Goal: Book appointment/travel/reservation

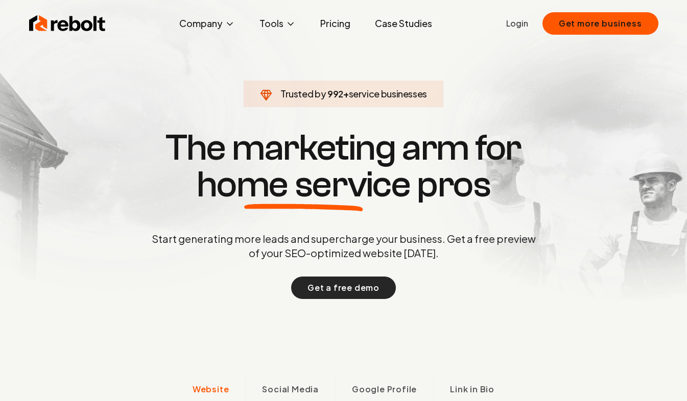
click at [339, 294] on button "Get a free demo" at bounding box center [343, 288] width 105 height 22
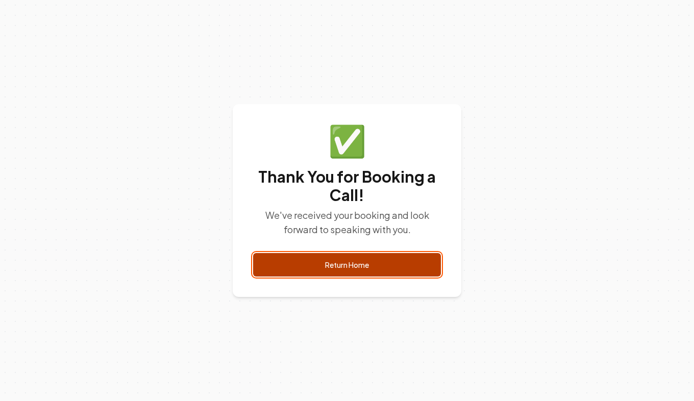
click at [346, 263] on link "Return Home" at bounding box center [347, 264] width 188 height 23
